Goal: Task Accomplishment & Management: Complete application form

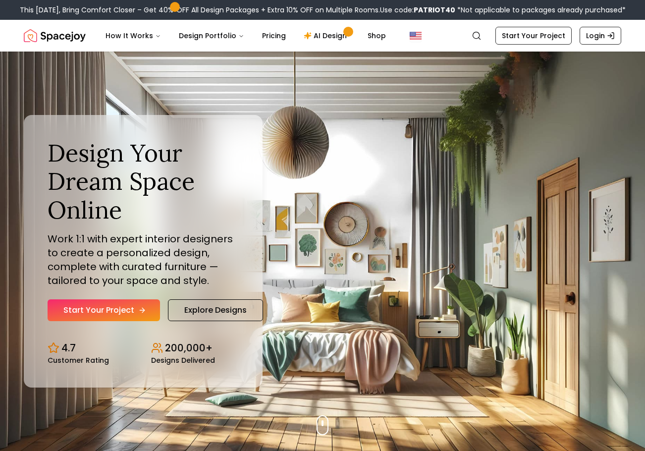
click at [121, 305] on link "Start Your Project" at bounding box center [104, 310] width 112 height 22
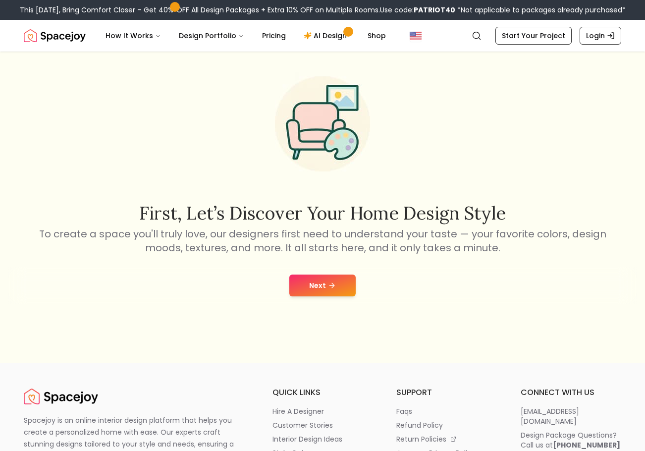
click at [334, 288] on icon at bounding box center [332, 285] width 8 height 8
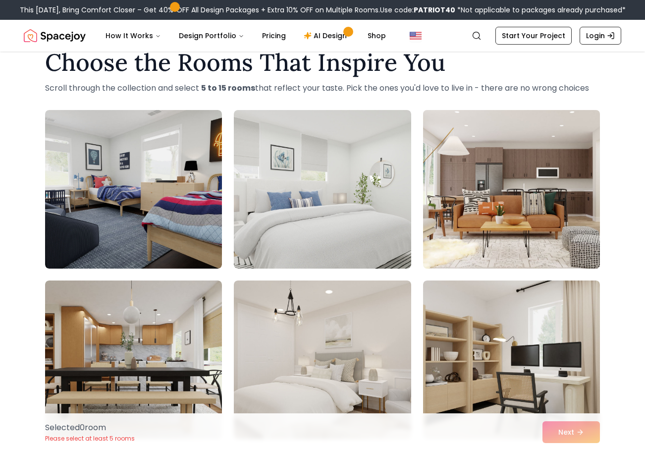
scroll to position [50, 0]
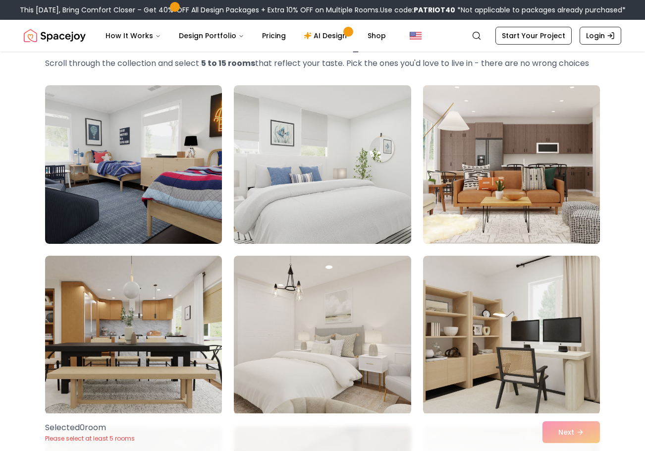
click at [528, 187] on img at bounding box center [512, 164] width 186 height 166
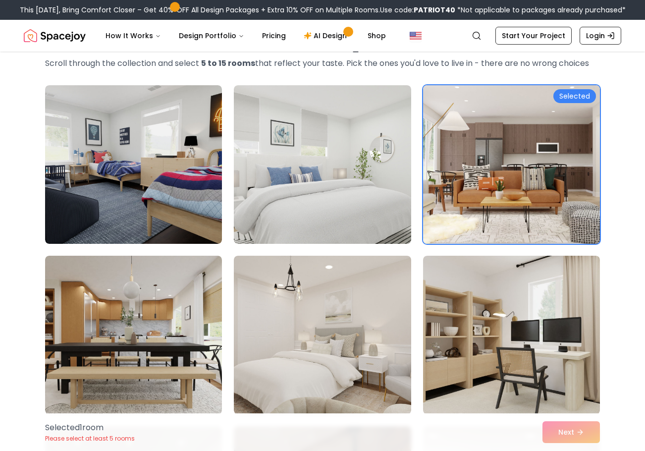
click at [575, 97] on div "Selected" at bounding box center [574, 96] width 43 height 14
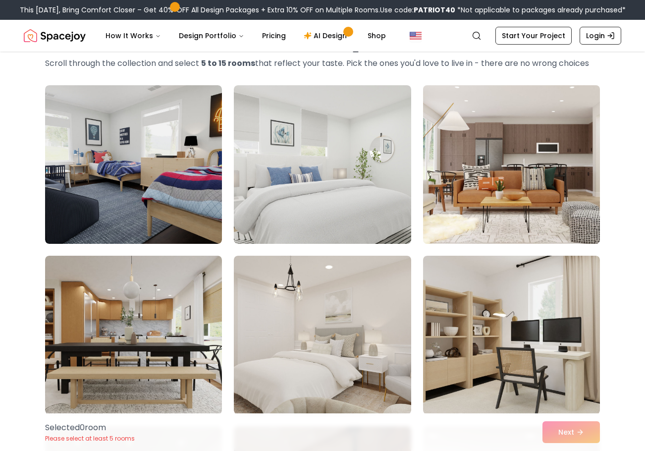
click at [536, 185] on img at bounding box center [512, 164] width 186 height 166
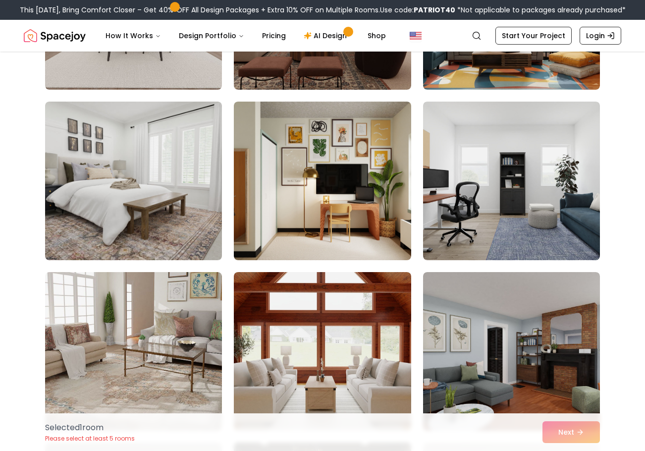
scroll to position [694, 0]
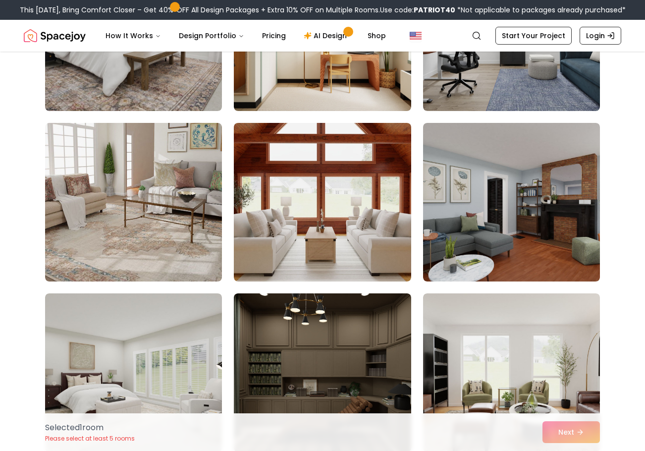
click at [578, 439] on div "Selected 1 room Please select at least 5 rooms Next" at bounding box center [322, 432] width 571 height 38
click at [576, 432] on div "Selected 1 room Please select at least 5 rooms Next" at bounding box center [322, 432] width 571 height 38
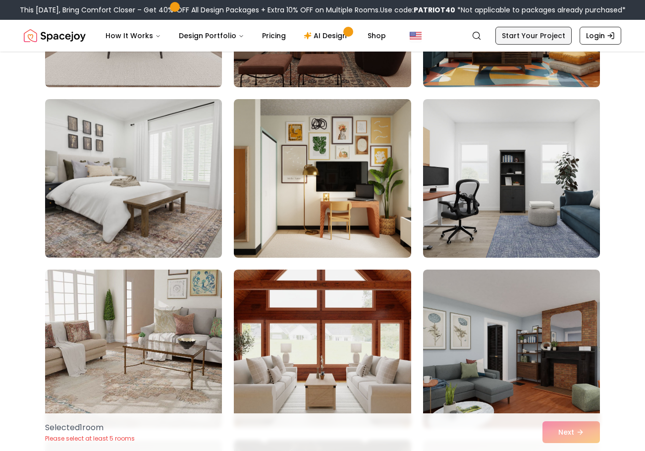
scroll to position [545, 0]
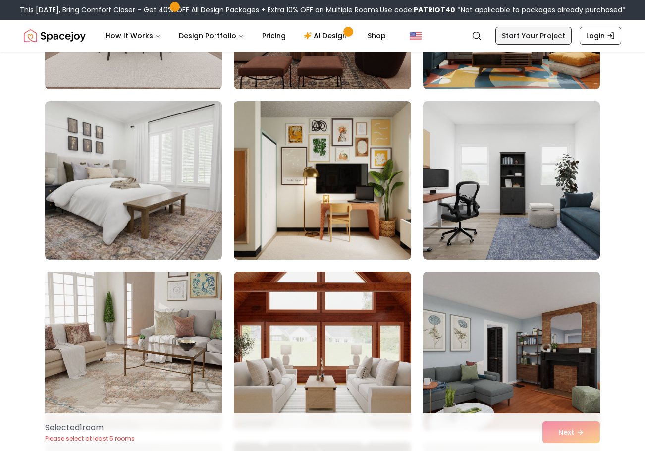
click at [526, 37] on link "Start Your Project" at bounding box center [534, 36] width 76 height 18
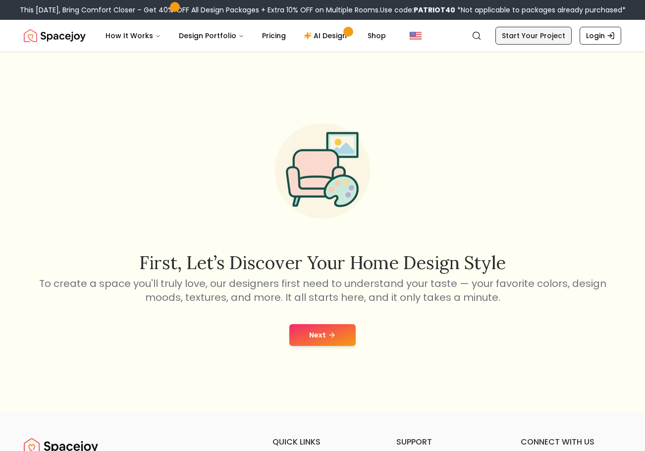
click at [541, 31] on link "Start Your Project" at bounding box center [534, 36] width 76 height 18
click at [338, 327] on button "Next" at bounding box center [322, 335] width 66 height 22
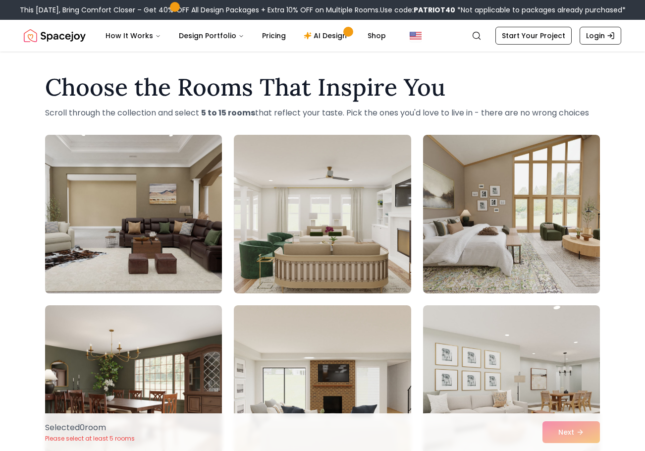
click at [140, 250] on img at bounding box center [134, 214] width 186 height 166
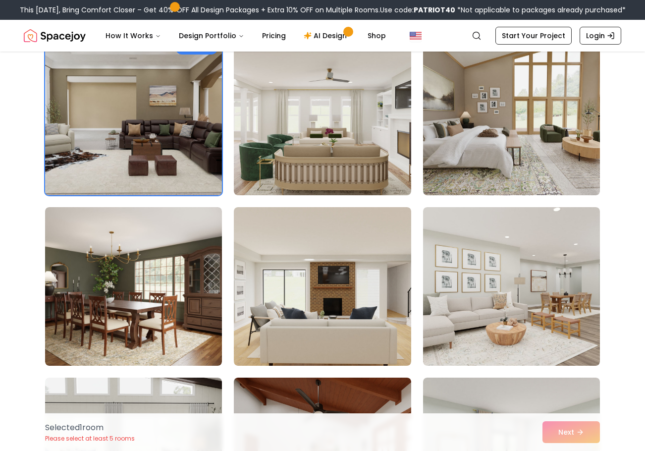
scroll to position [99, 0]
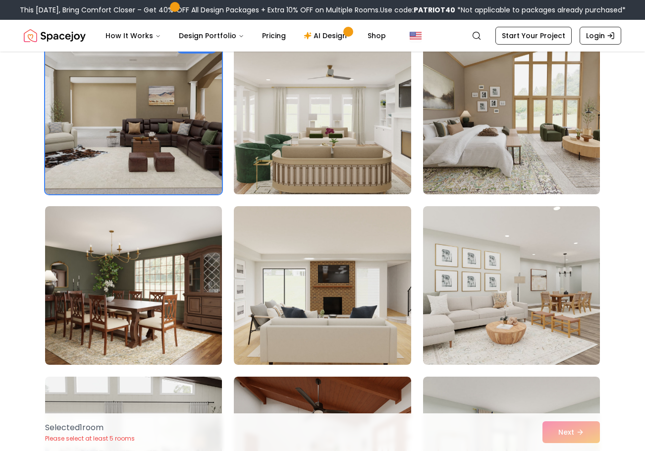
click at [282, 179] on img at bounding box center [322, 115] width 186 height 166
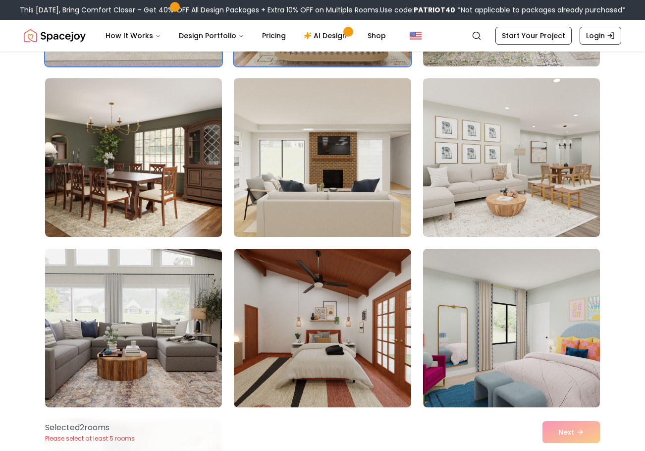
scroll to position [248, 0]
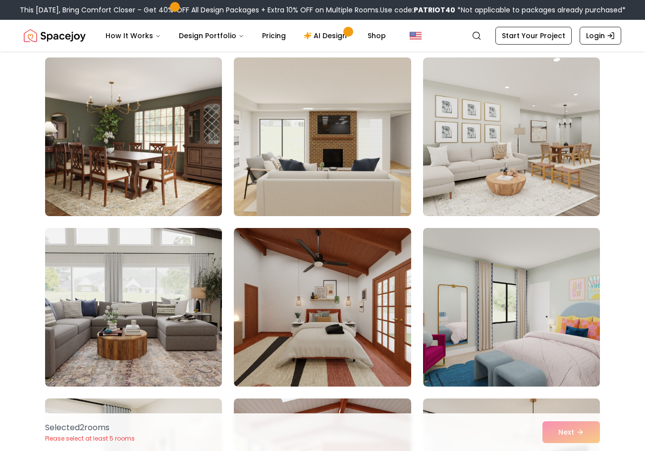
click at [306, 176] on img at bounding box center [322, 137] width 186 height 166
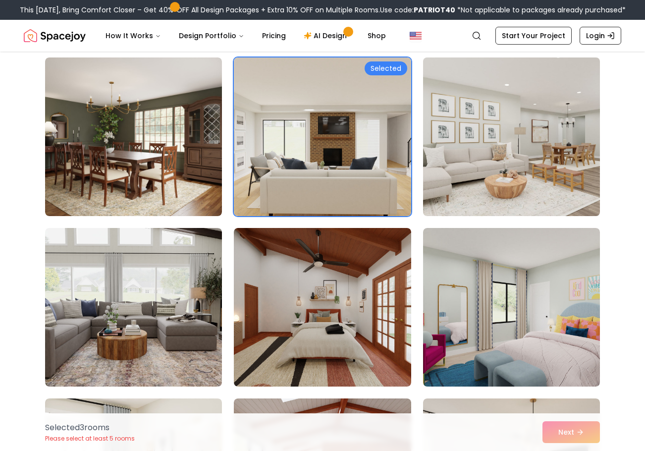
click at [504, 163] on img at bounding box center [512, 137] width 186 height 166
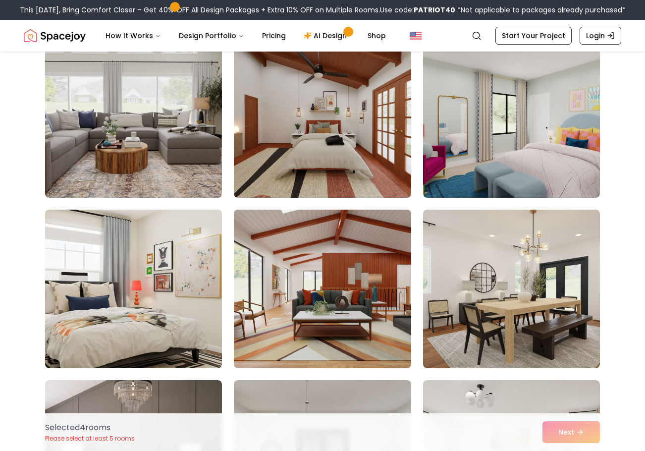
scroll to position [446, 0]
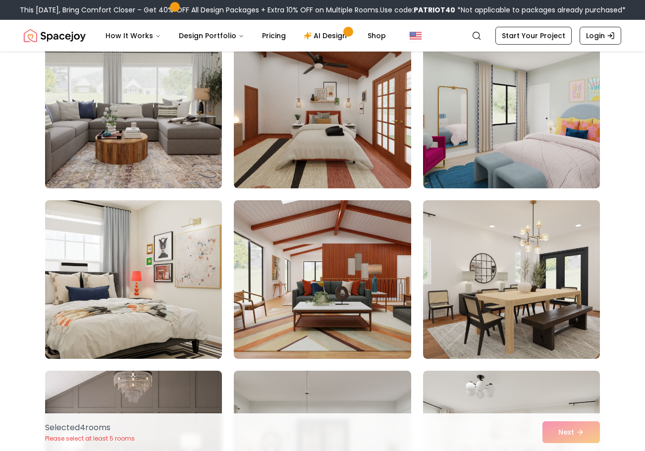
click at [137, 156] on img at bounding box center [134, 109] width 186 height 166
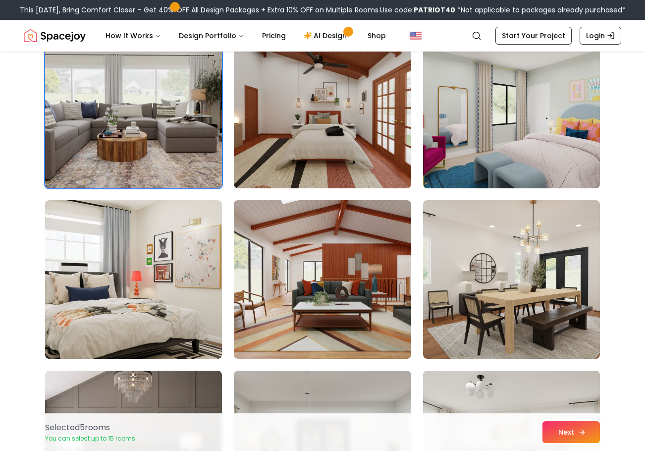
click at [577, 436] on button "Next" at bounding box center [571, 432] width 57 height 22
